Goal: Task Accomplishment & Management: Use online tool/utility

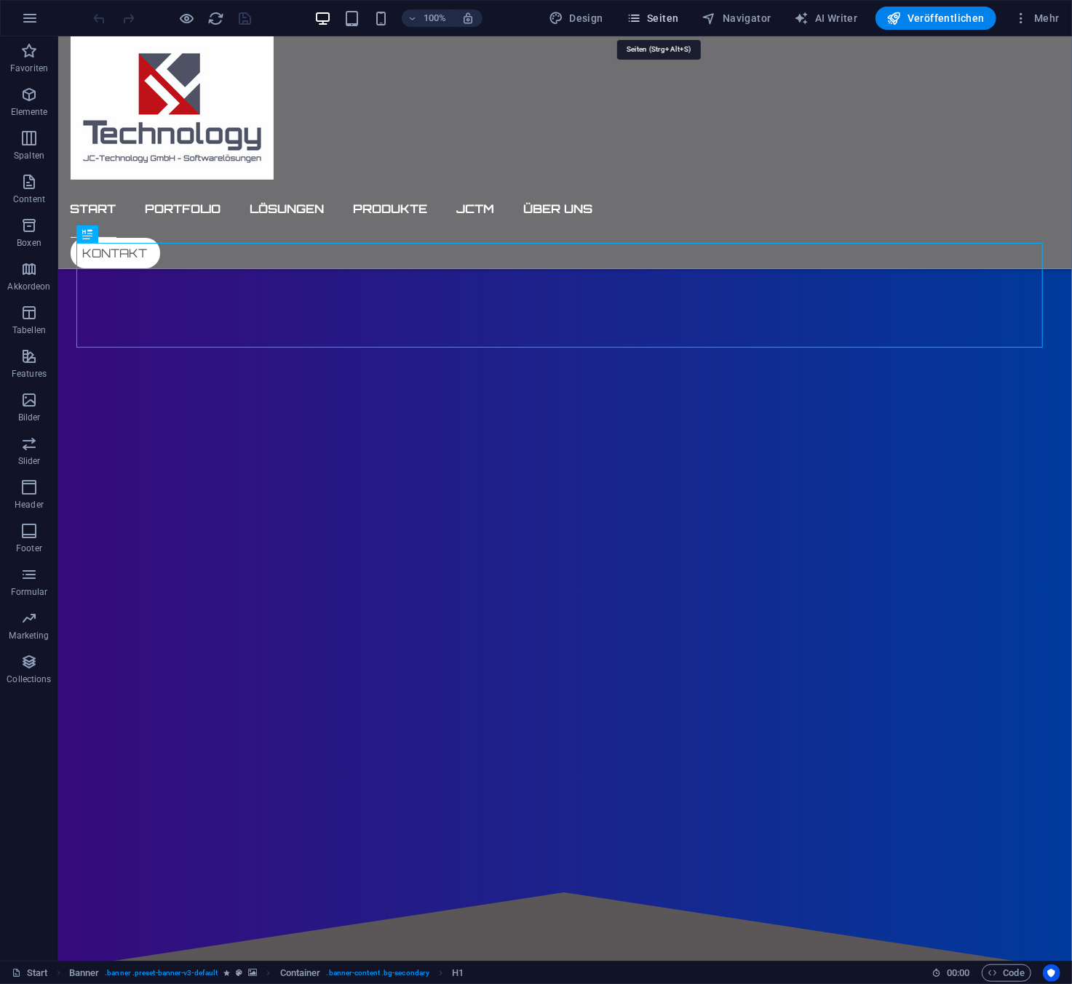
click at [664, 16] on span "Seiten" at bounding box center [652, 18] width 52 height 15
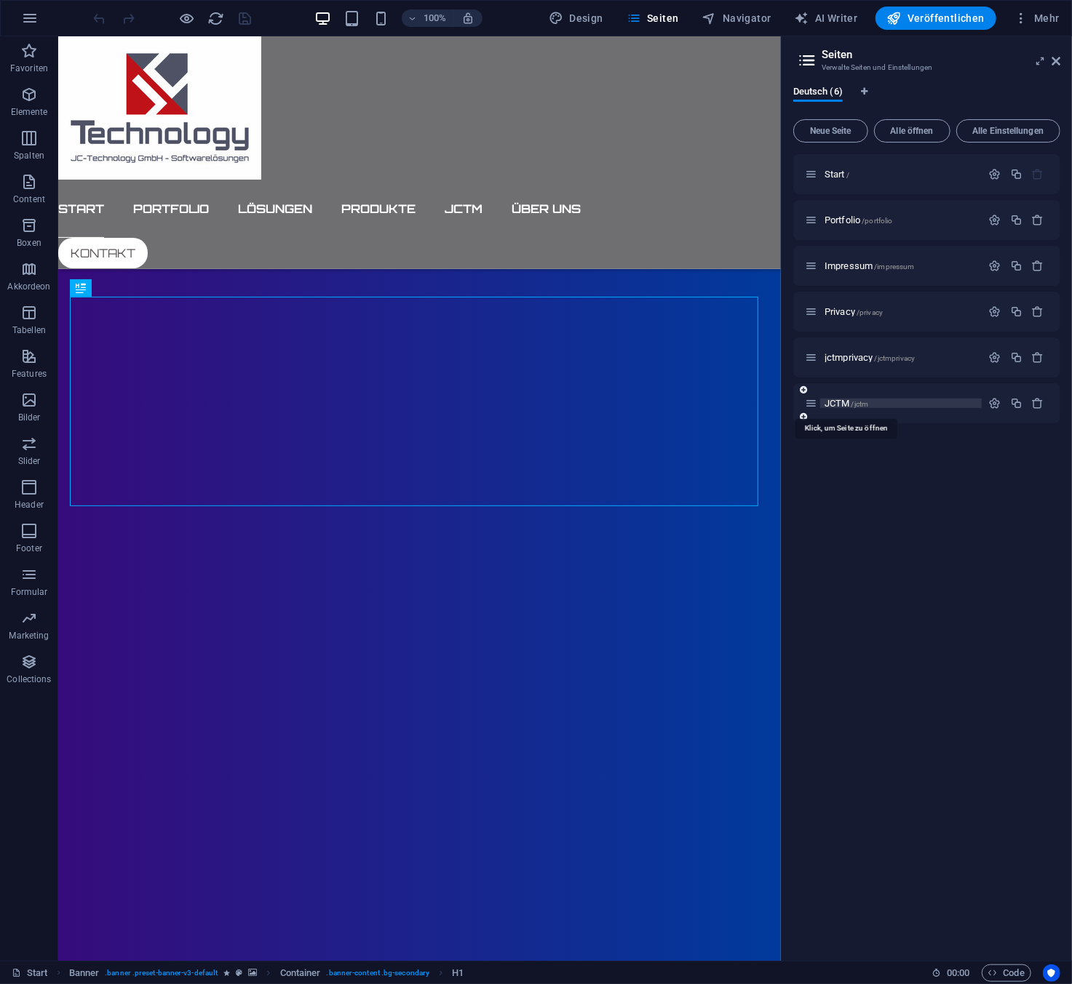
click at [839, 406] on span "JCTM /jctm" at bounding box center [846, 403] width 44 height 11
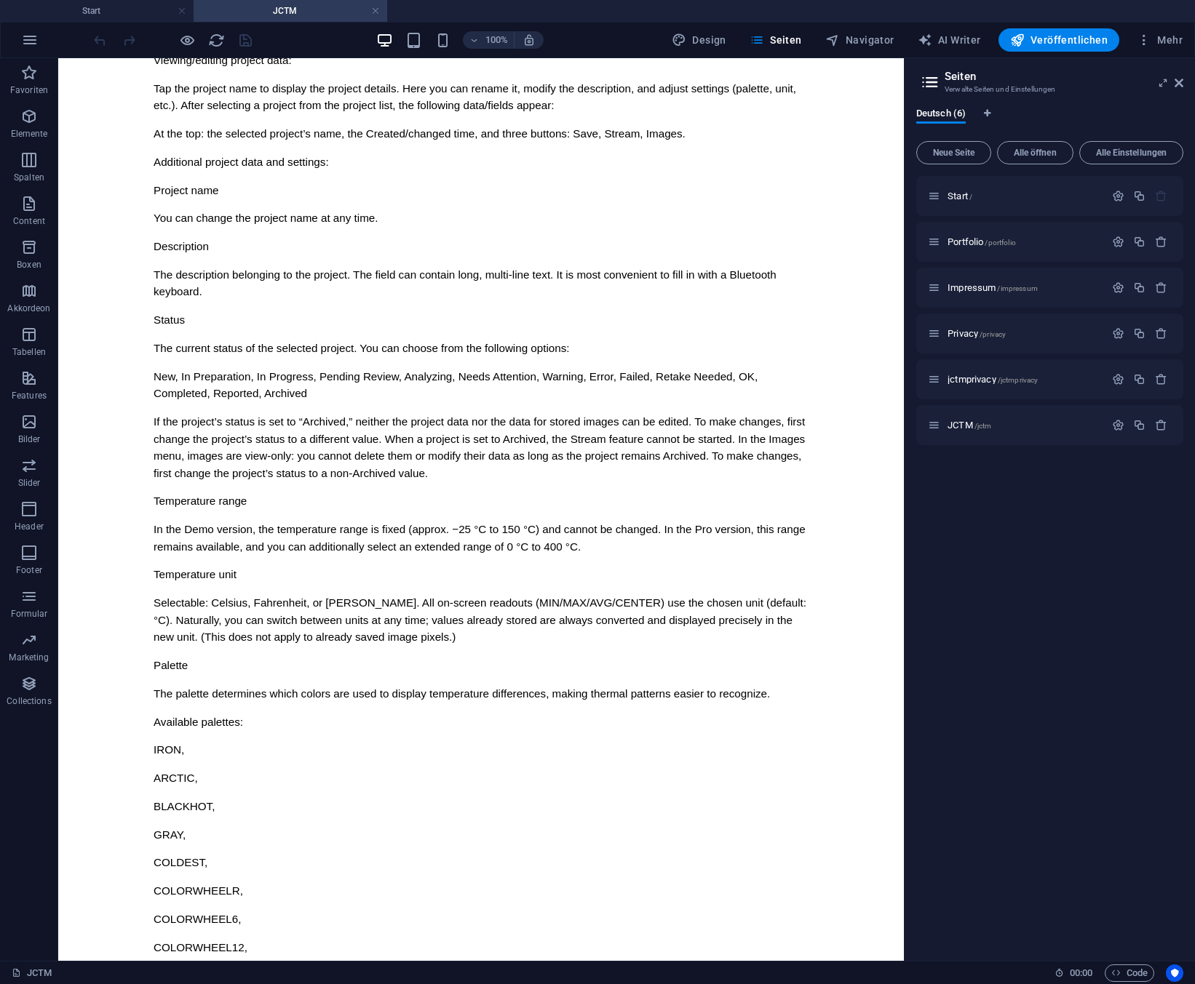
scroll to position [8723, 0]
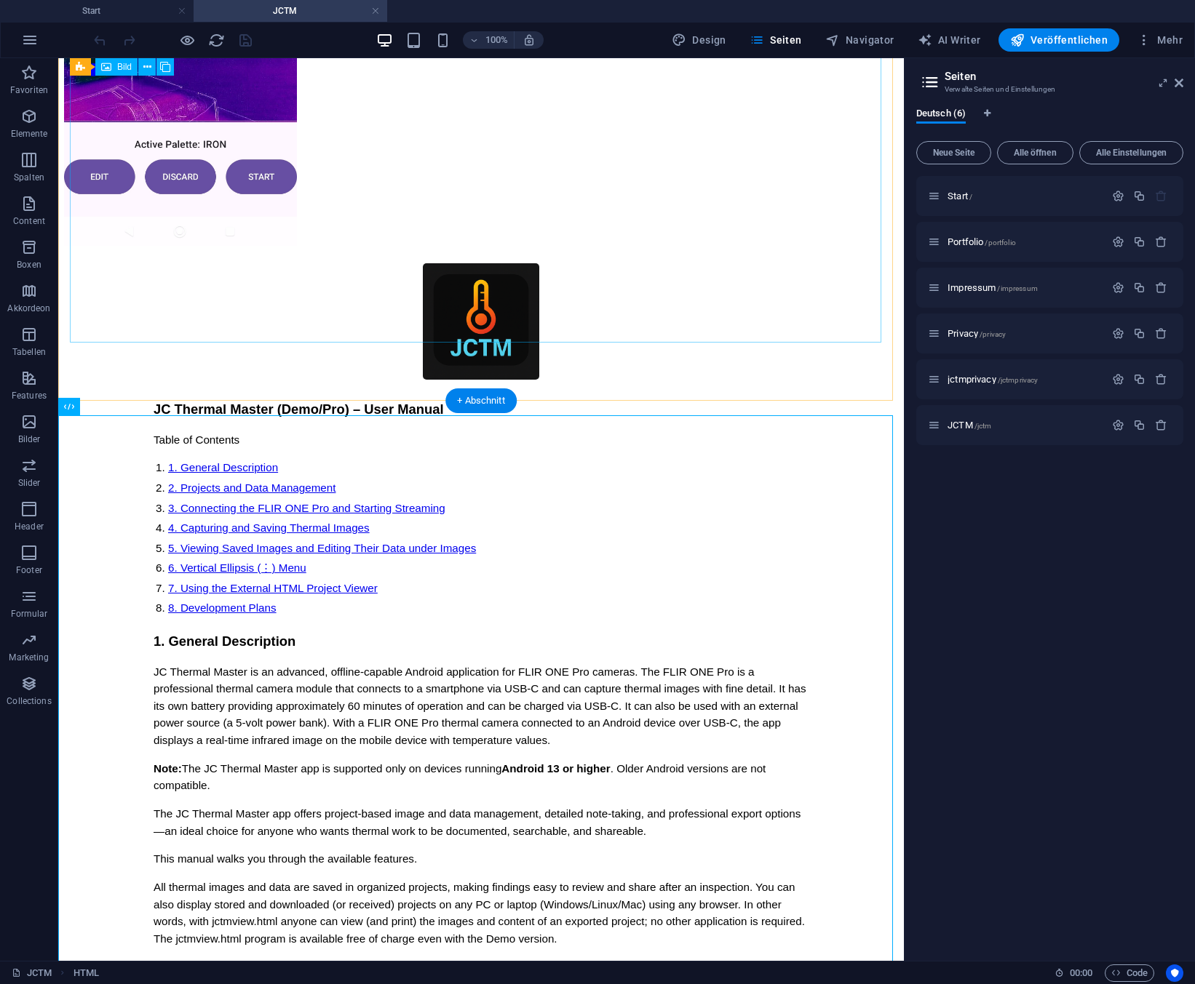
scroll to position [6614, 0]
click at [118, 407] on icon at bounding box center [119, 407] width 8 height 15
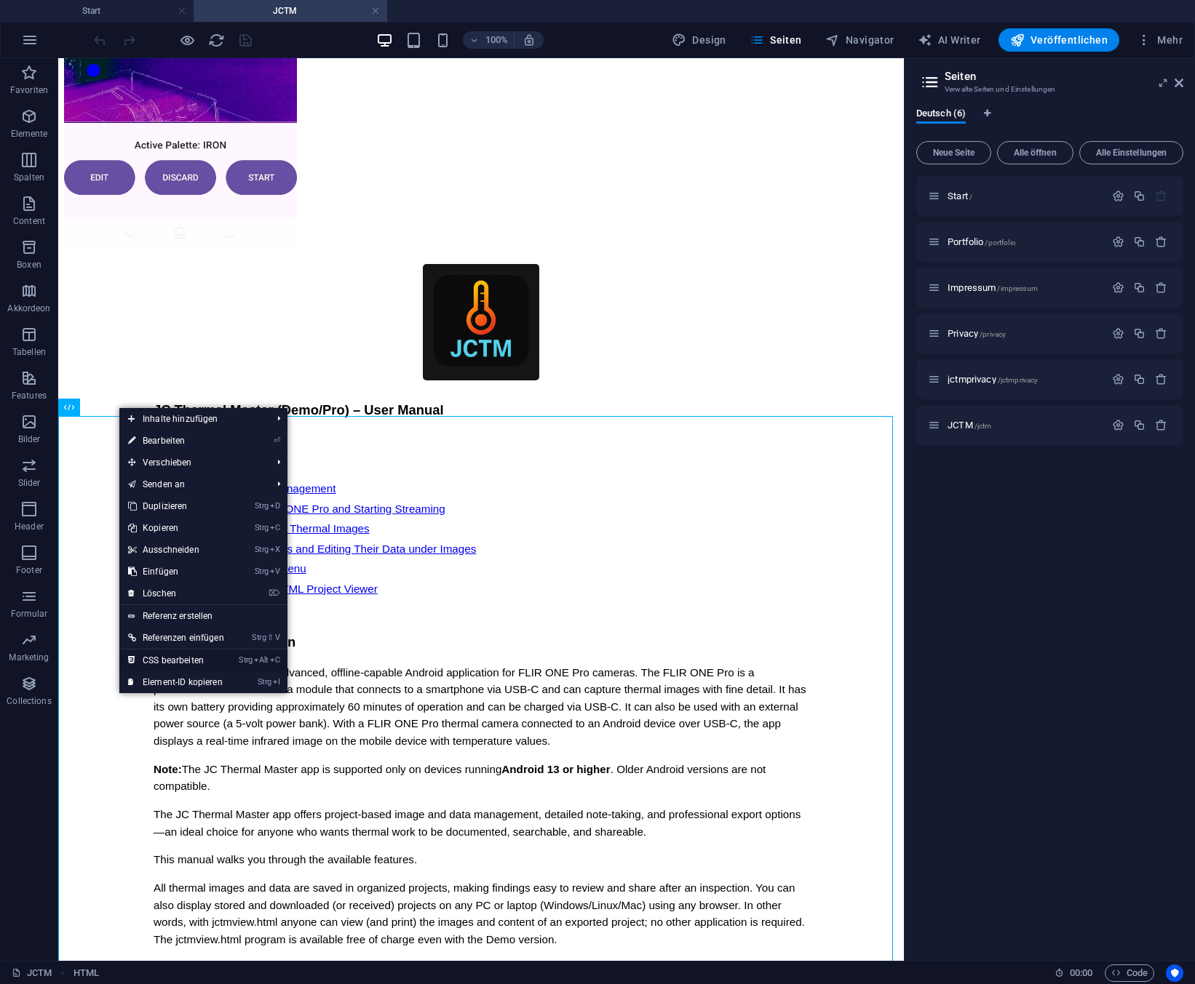
click at [180, 661] on link "Strg Alt C CSS bearbeiten" at bounding box center [176, 661] width 114 height 22
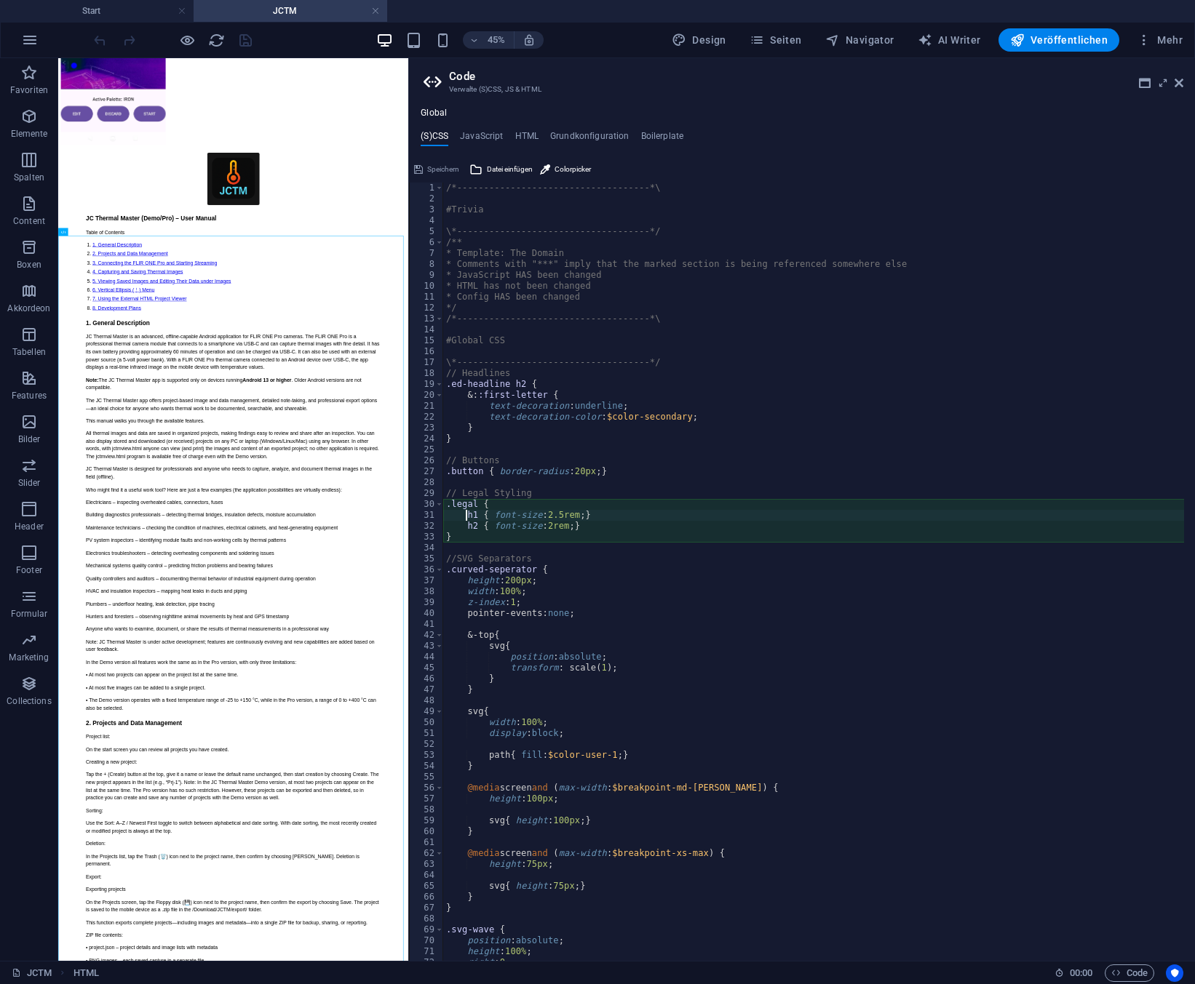
click at [879, 436] on div "/*------------------------------------*\ #Trivia \*----------------------------…" at bounding box center [813, 583] width 741 height 800
type textarea "@include text-v2($text-columns: (1, null, null)); }"
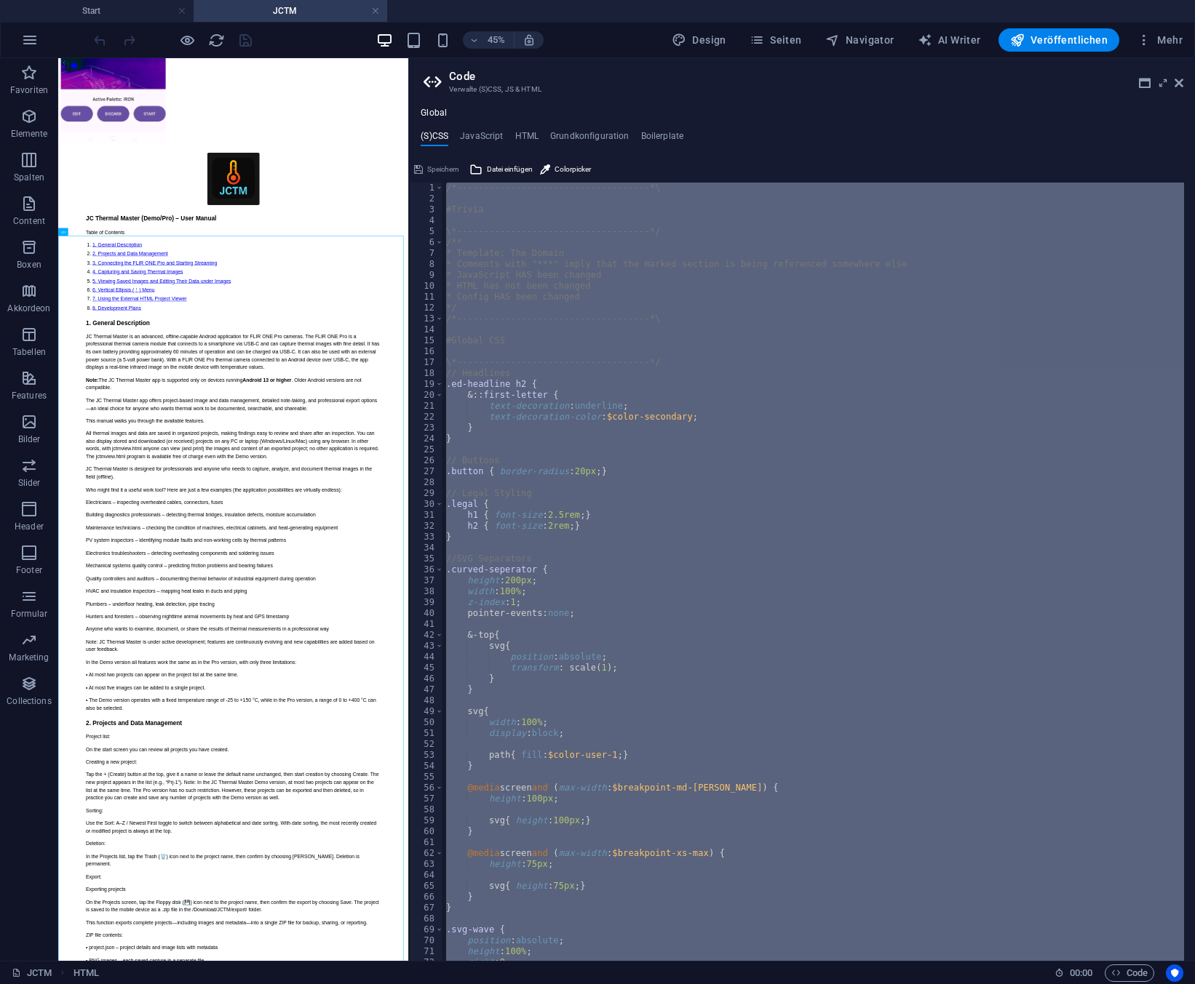
click at [947, 485] on div "/*------------------------------------*\ #Trivia \*----------------------------…" at bounding box center [813, 572] width 741 height 779
